Goal: Entertainment & Leisure: Consume media (video, audio)

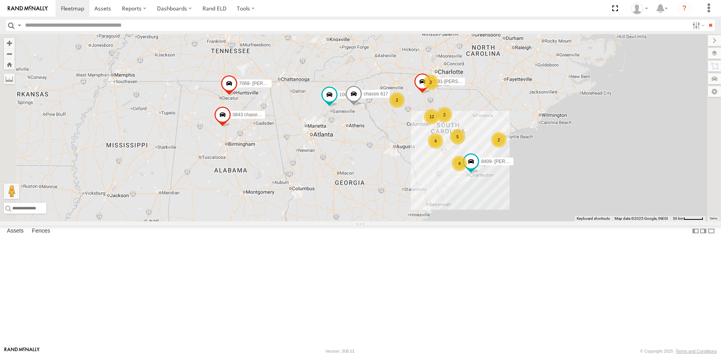
scroll to position [134, 0]
click at [0, 0] on link at bounding box center [0, 0] width 0 height 0
click at [221, 8] on link "Rand ELD" at bounding box center [214, 8] width 35 height 17
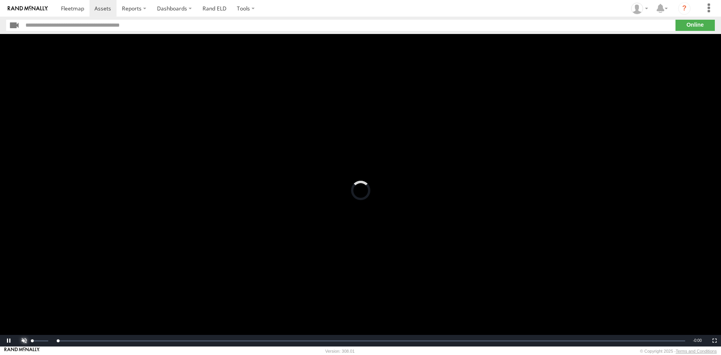
click at [26, 340] on span "Video Player" at bounding box center [22, 340] width 15 height 0
click at [25, 340] on span "Video Player" at bounding box center [22, 340] width 15 height 0
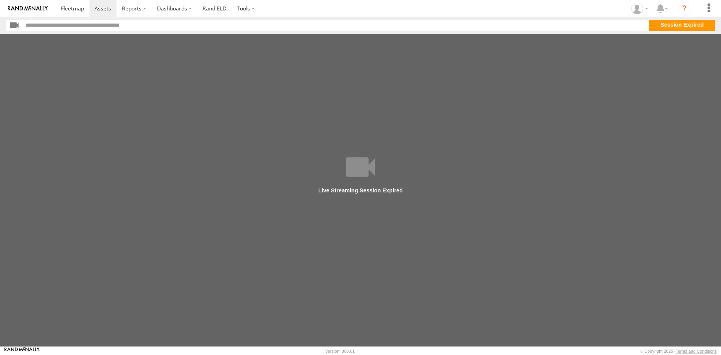
click at [687, 25] on section "**" at bounding box center [360, 25] width 709 height 11
